Goal: Transaction & Acquisition: Purchase product/service

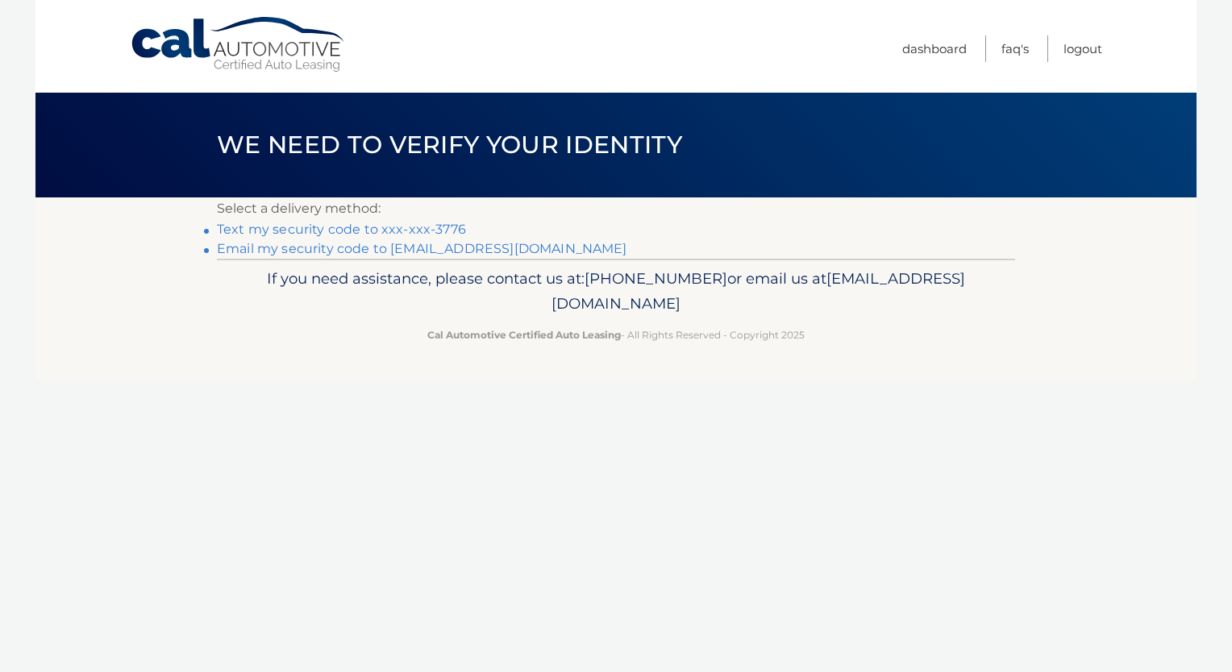
click at [272, 223] on link "Text my security code to xxx-xxx-3776" at bounding box center [341, 229] width 249 height 15
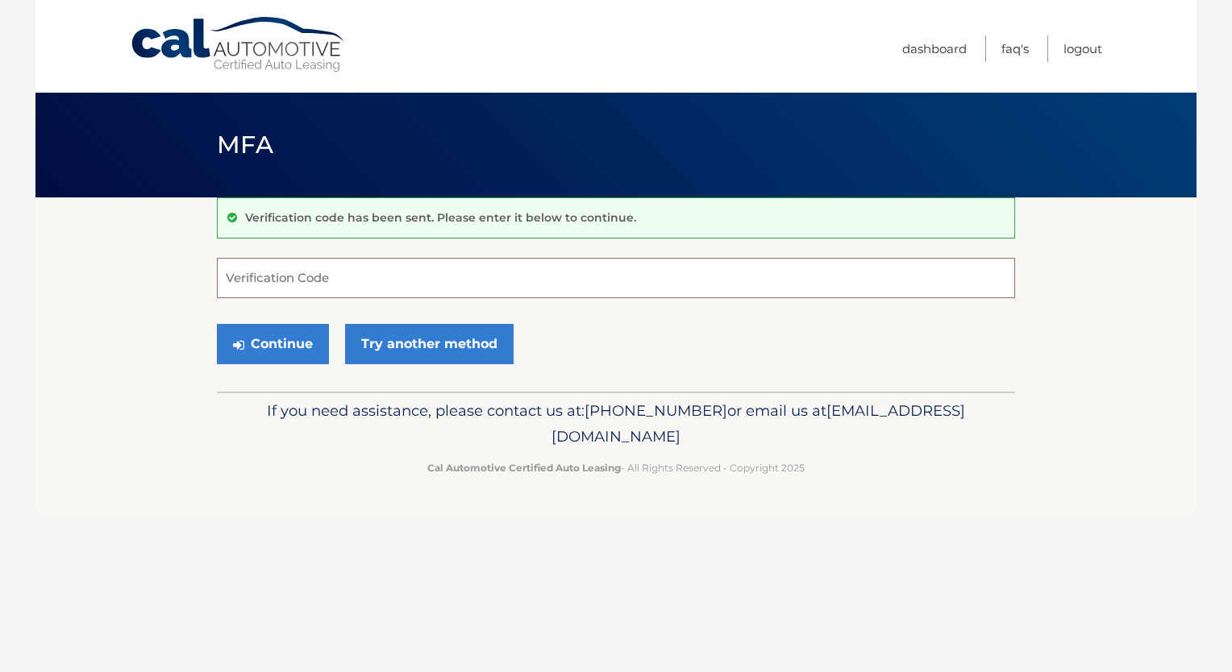
click at [281, 266] on input "Verification Code" at bounding box center [616, 278] width 798 height 40
type input "997336"
click at [277, 345] on button "Continue" at bounding box center [273, 344] width 112 height 40
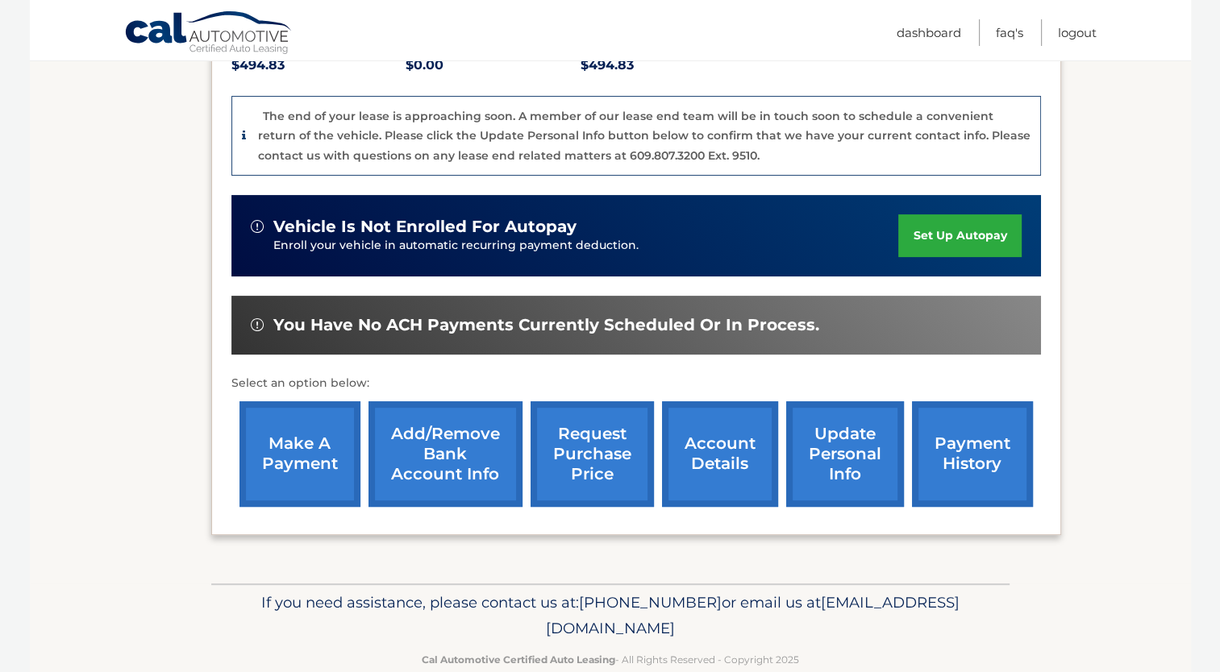
scroll to position [401, 0]
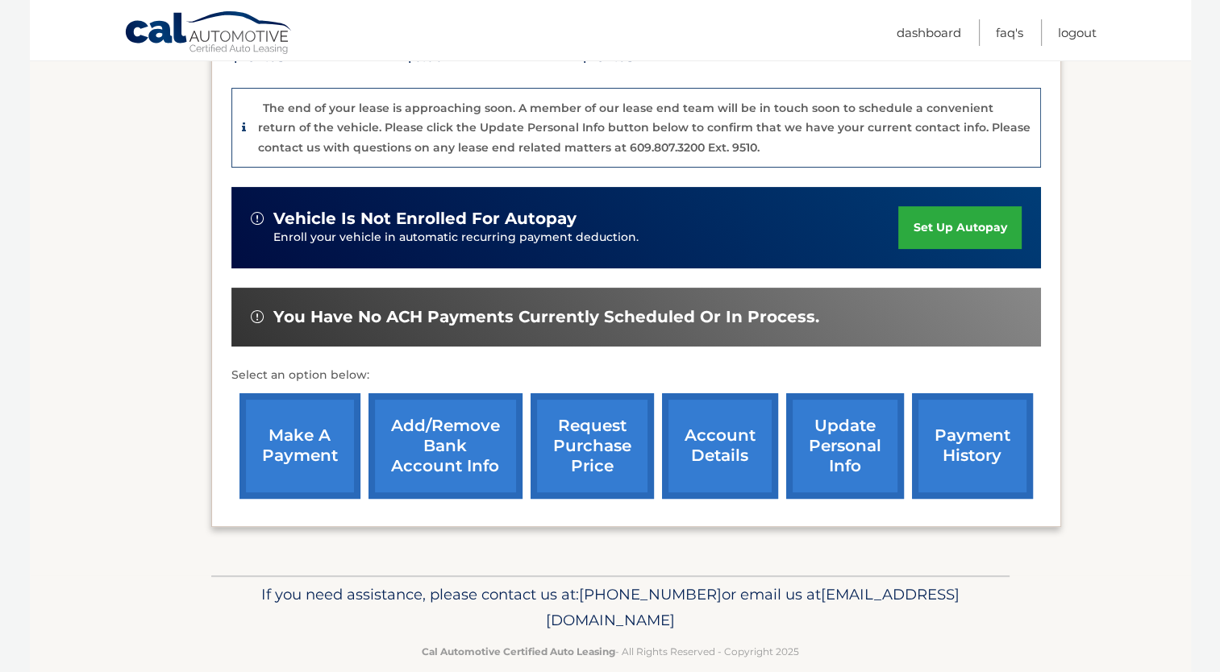
click at [292, 422] on link "make a payment" at bounding box center [299, 446] width 121 height 106
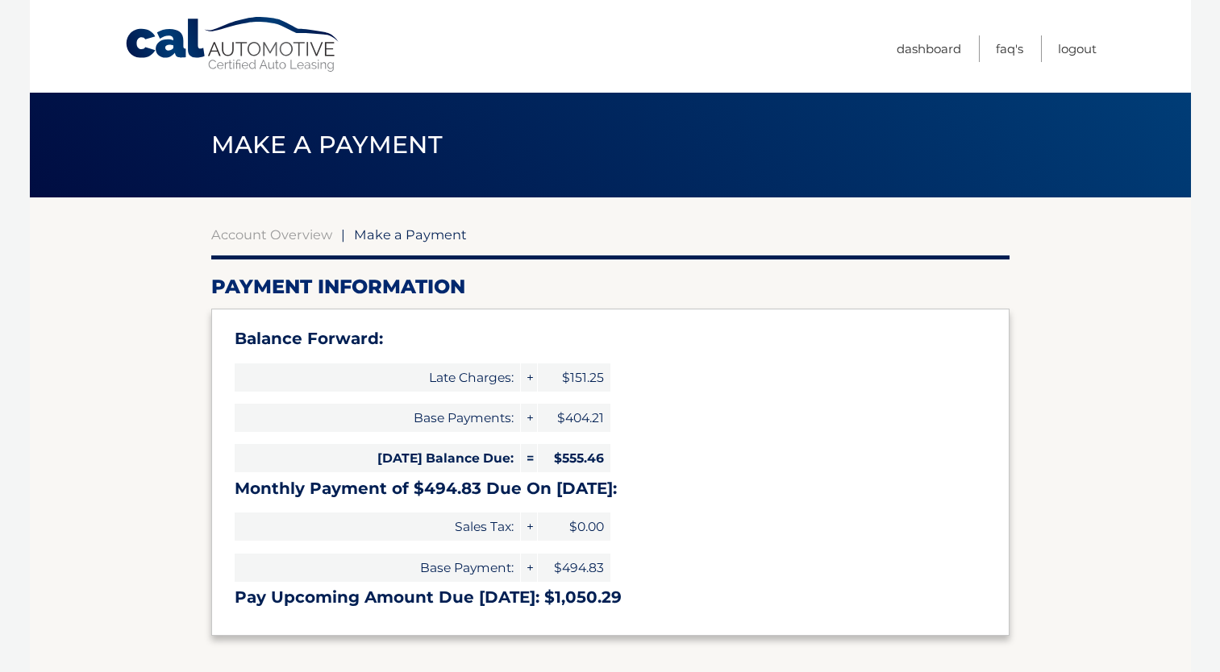
select select "NzA3YmE0NzQtMDE2NS00MjNhLTgxNjMtNDY4YTMyYWI4ODc4"
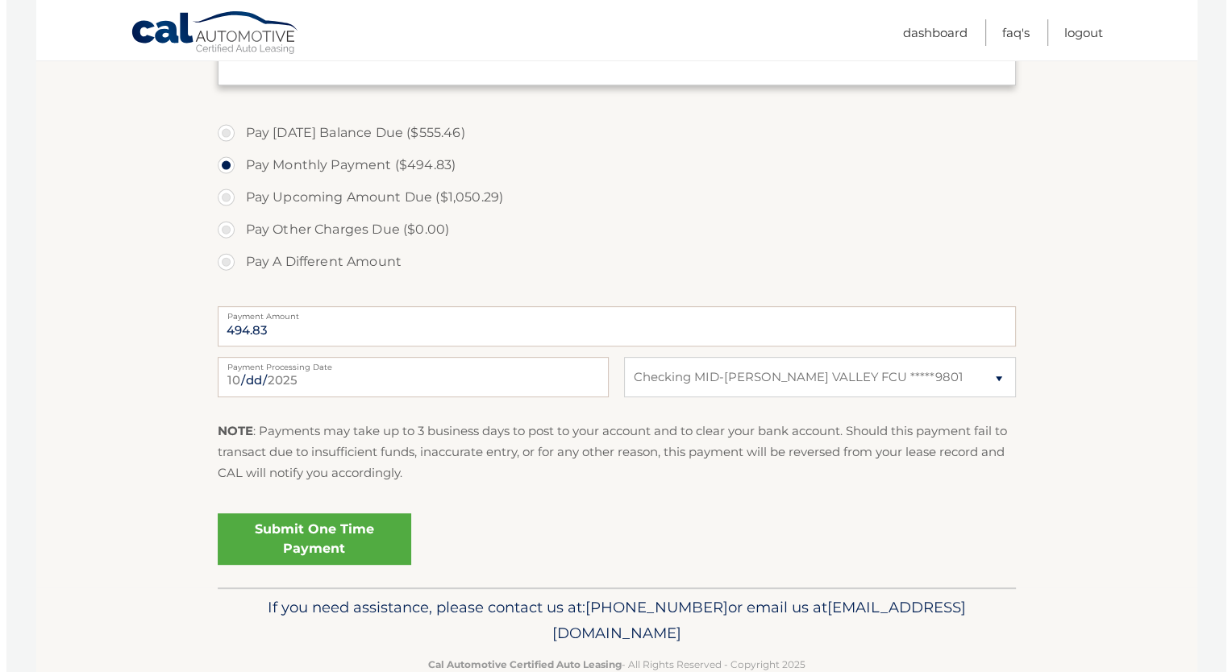
scroll to position [564, 0]
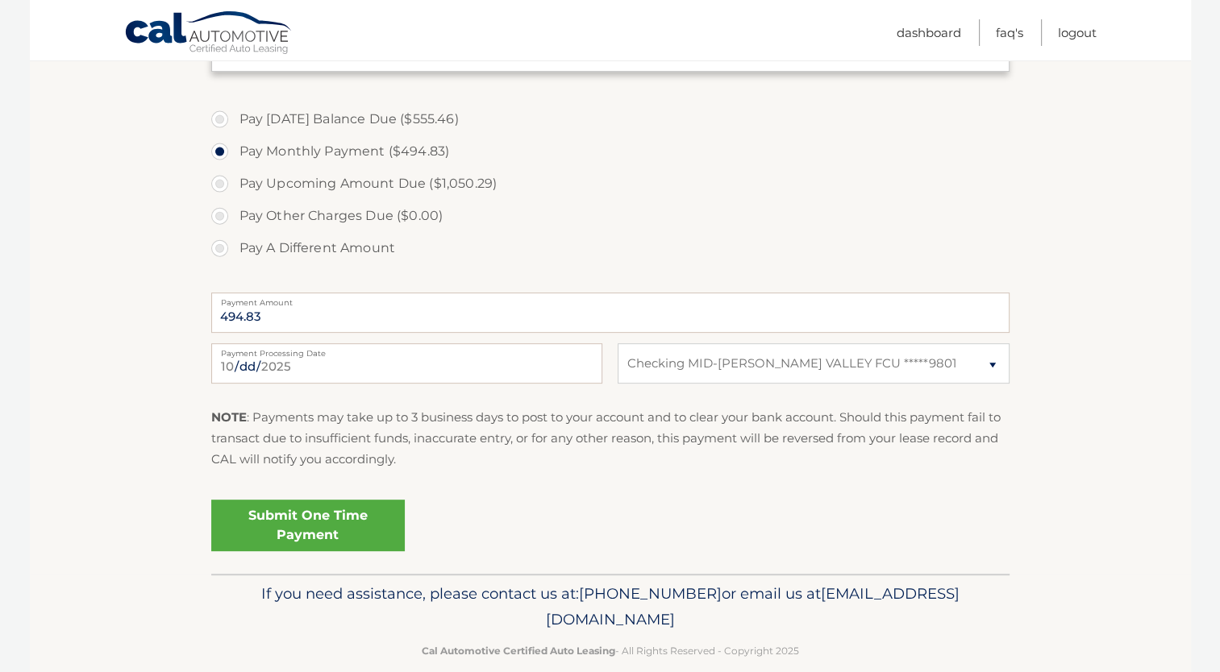
click at [348, 534] on link "Submit One Time Payment" at bounding box center [307, 526] width 193 height 52
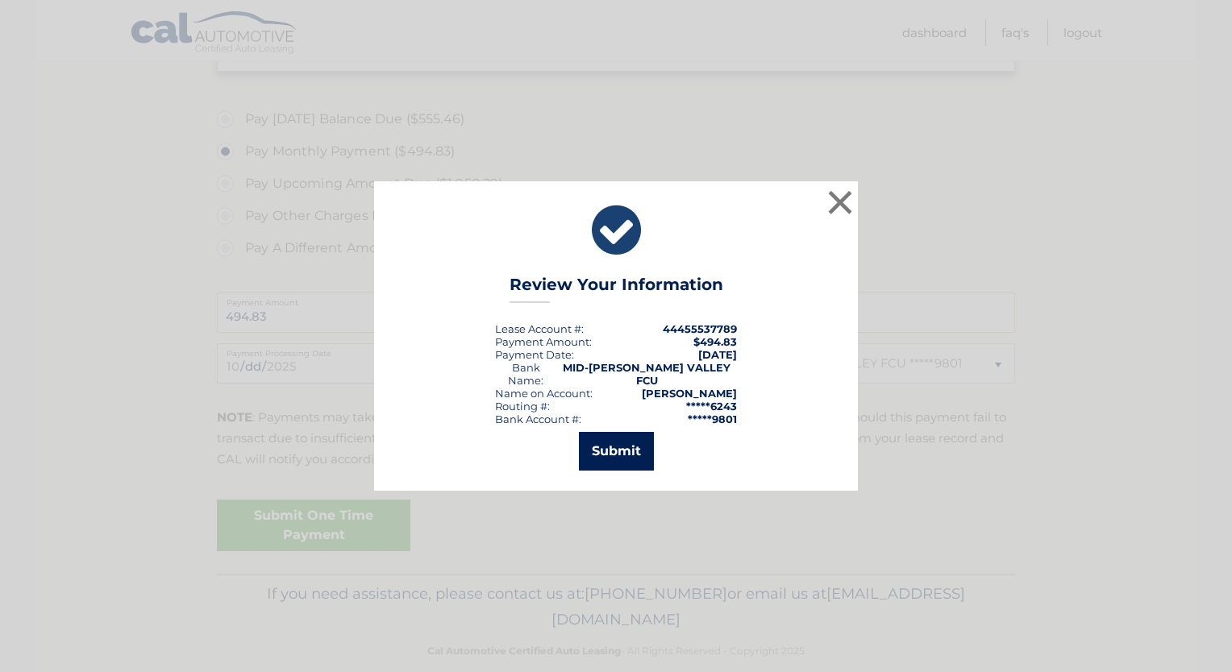
click at [603, 440] on button "Submit" at bounding box center [616, 451] width 75 height 39
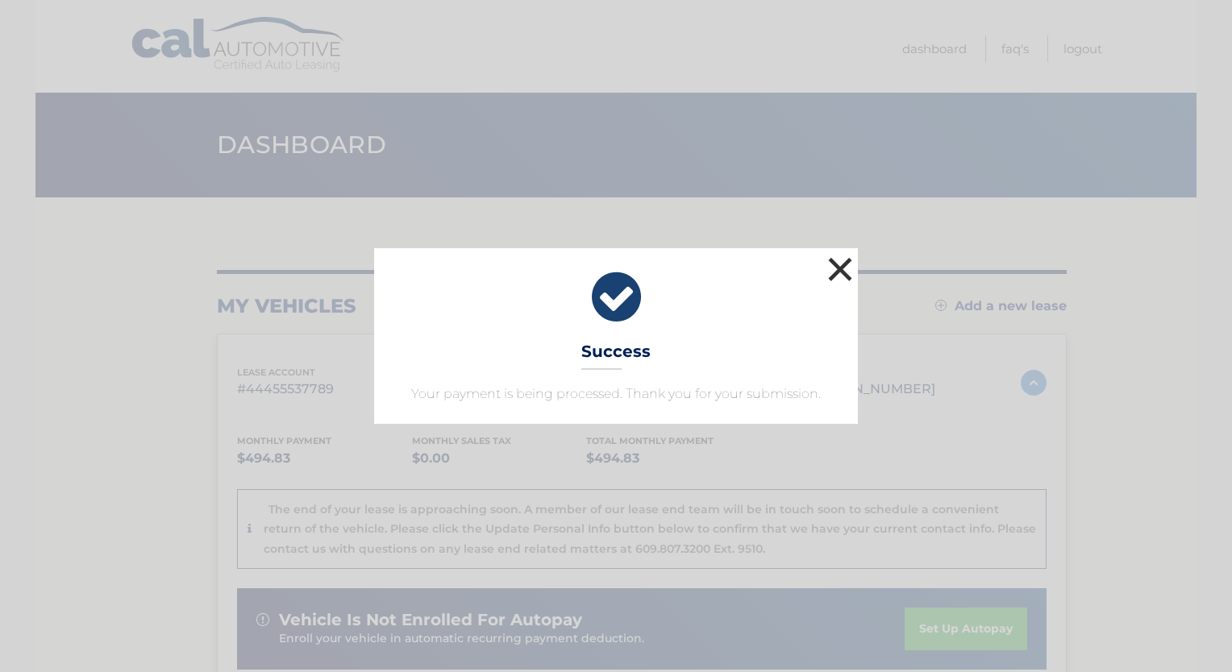
click at [837, 272] on button "×" at bounding box center [840, 269] width 32 height 32
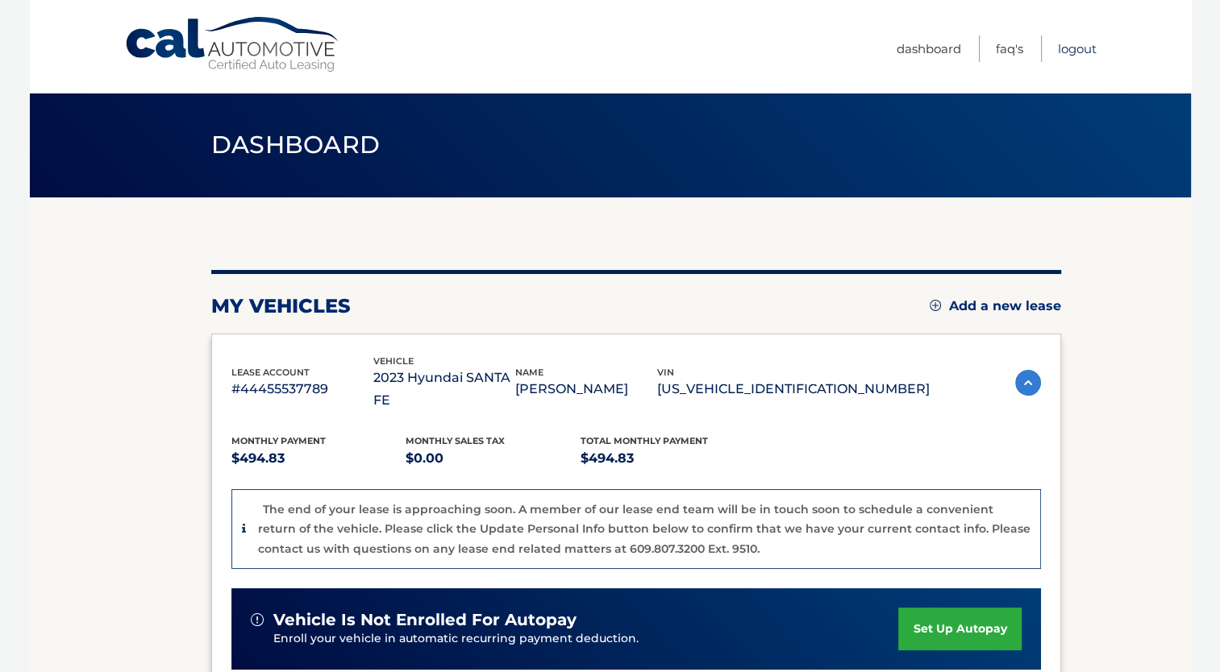
click at [1095, 38] on link "Logout" at bounding box center [1077, 48] width 39 height 27
